Goal: Navigation & Orientation: Find specific page/section

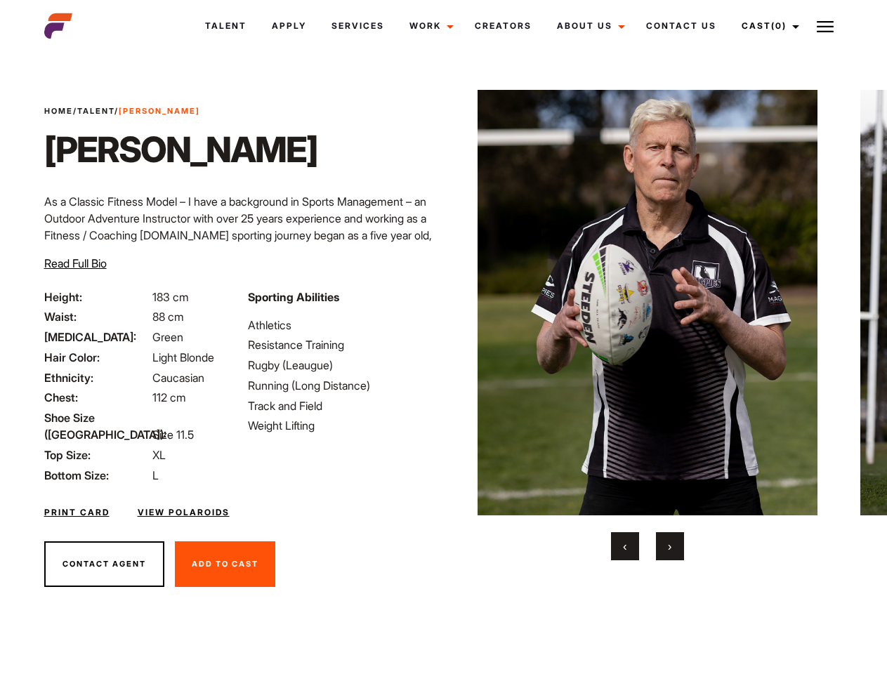
click at [767, 26] on link "Cast (0)" at bounding box center [768, 26] width 79 height 38
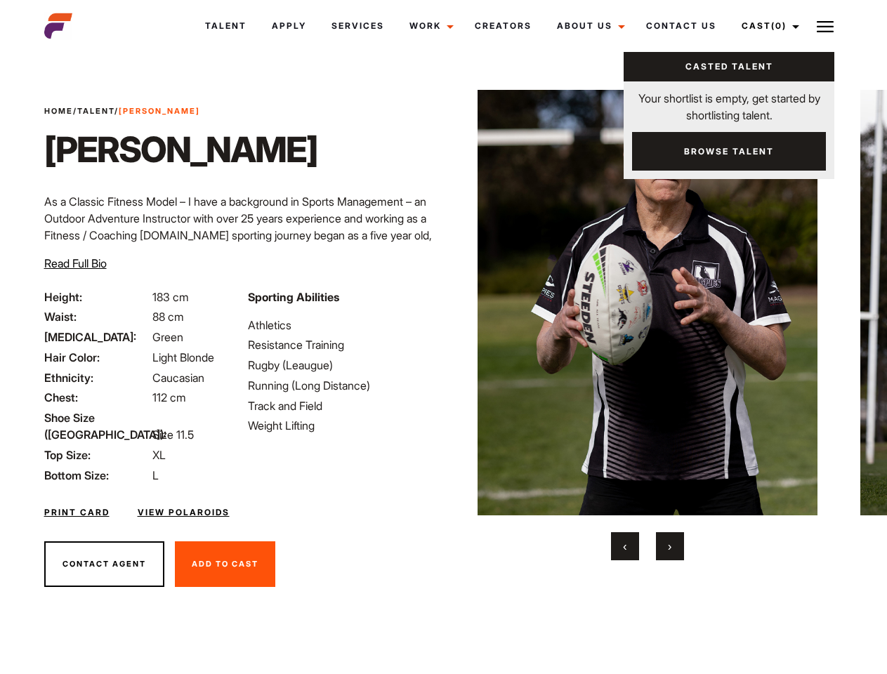
click at [825, 26] on img at bounding box center [825, 26] width 17 height 17
click at [647, 325] on img at bounding box center [648, 303] width 341 height 426
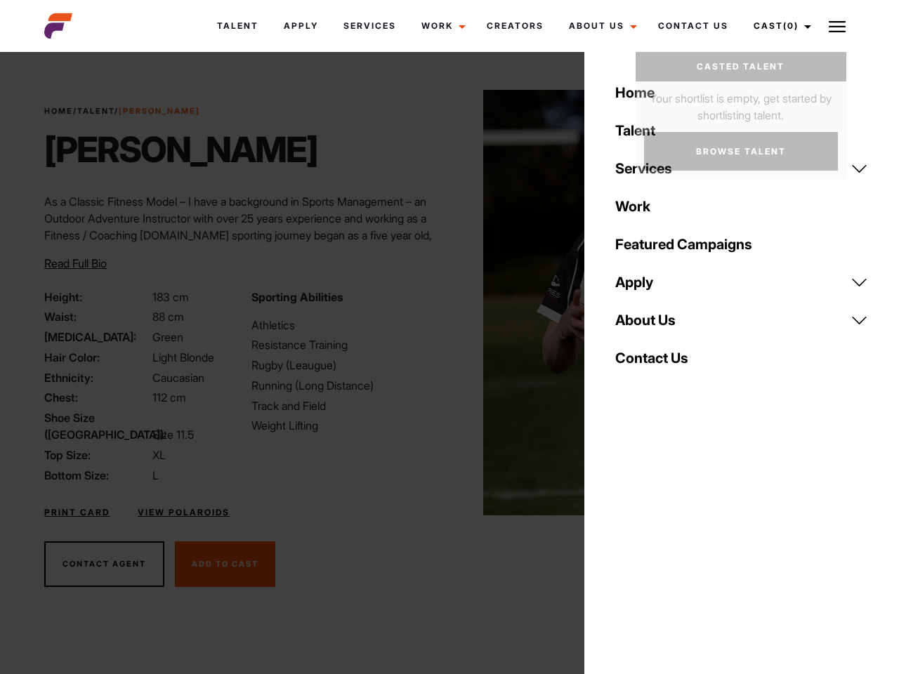
click at [443, 303] on div "Sporting Abilities Athletics Resistance Training Rugby (Leaugue) Running (Long …" at bounding box center [346, 386] width 206 height 195
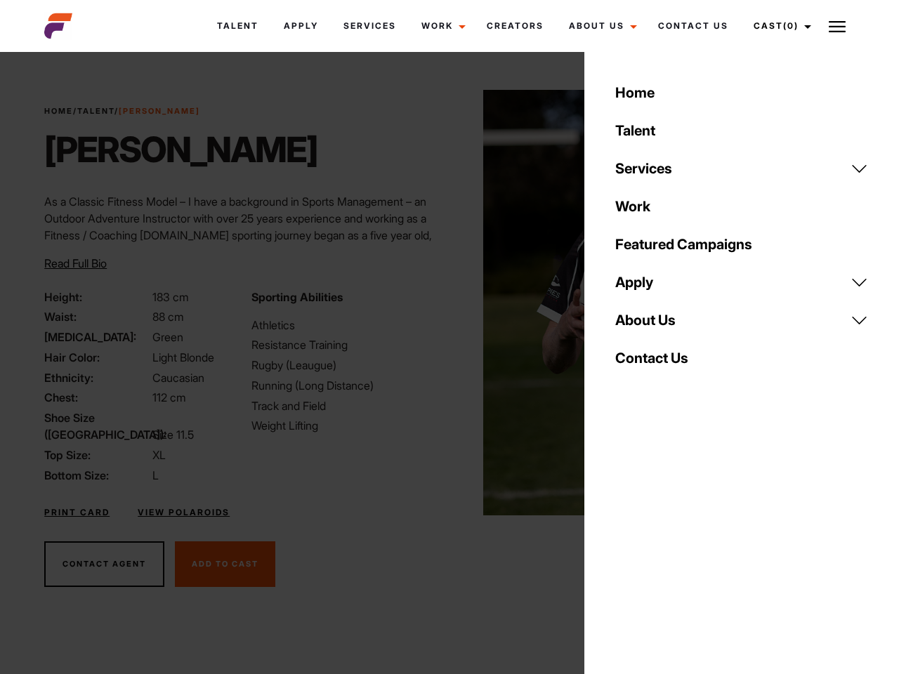
click at [625, 546] on button "‹" at bounding box center [633, 546] width 28 height 28
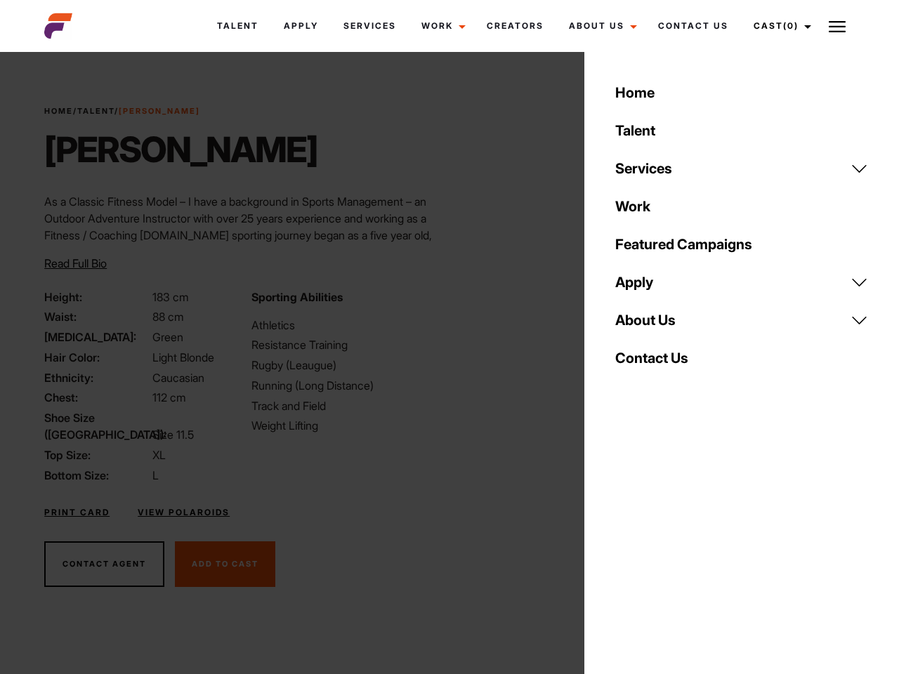
click at [670, 546] on div "Home Talent Services Talent Casting Photography Videography Creative Hair and M…" at bounding box center [741, 337] width 315 height 674
